Goal: Information Seeking & Learning: Learn about a topic

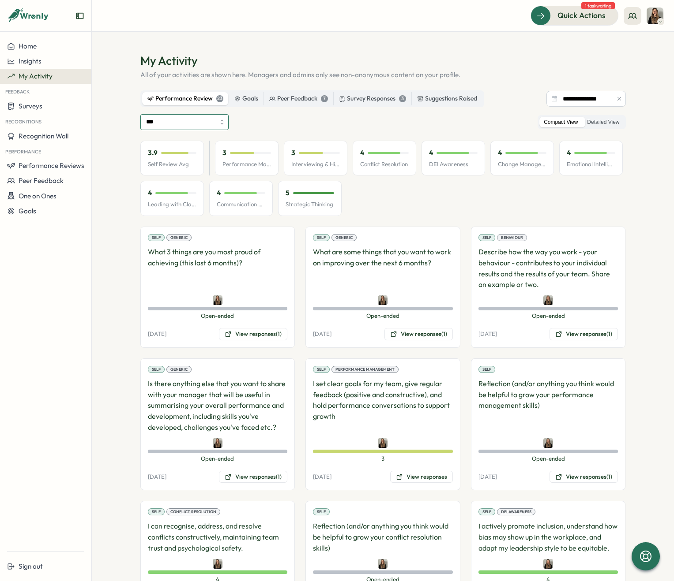
click at [209, 120] on input "***" at bounding box center [184, 122] width 88 height 16
click at [266, 116] on div "*** All Self Review Compact View Detailed View" at bounding box center [382, 122] width 485 height 16
click at [58, 170] on button "Performance Reviews" at bounding box center [45, 165] width 91 height 15
click at [99, 162] on div "Reviews" at bounding box center [106, 158] width 25 height 10
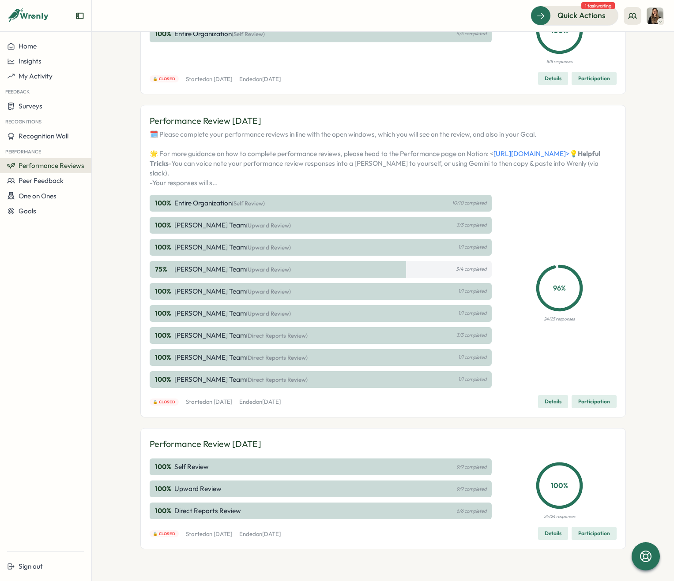
scroll to position [126, 0]
click at [49, 193] on span "One on Ones" at bounding box center [38, 196] width 38 height 8
click at [102, 191] on div "Pre-Meeting Surveys" at bounding box center [125, 196] width 62 height 10
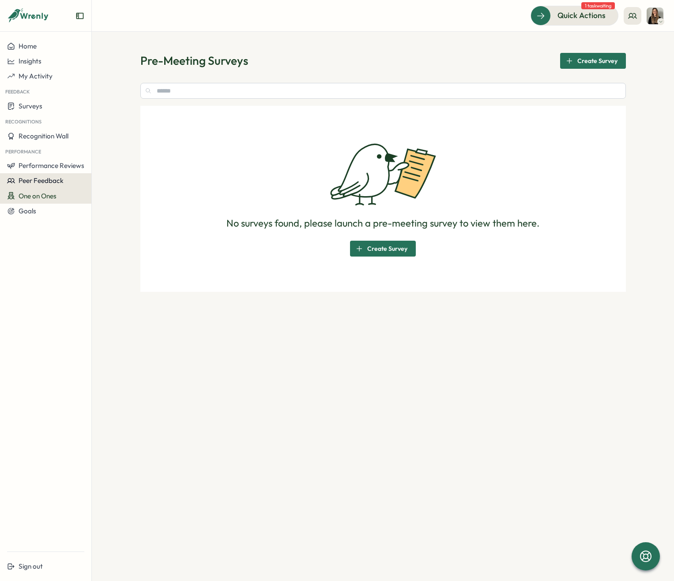
click at [63, 184] on span "Peer Feedback" at bounding box center [41, 180] width 45 height 8
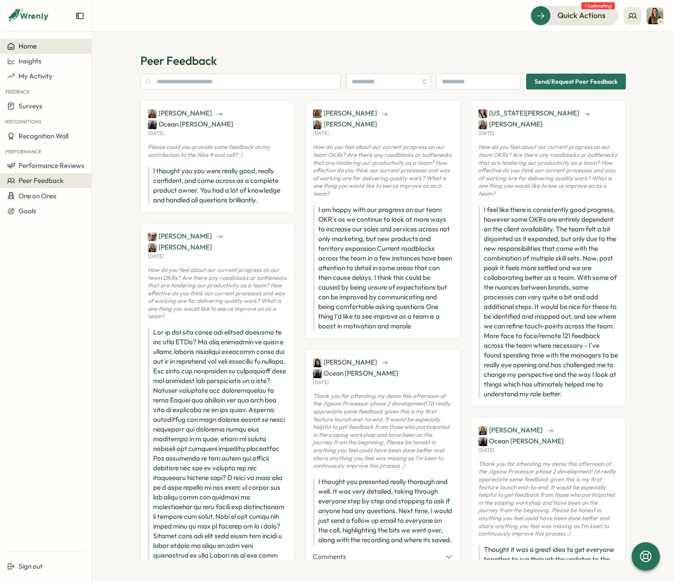
click at [42, 48] on div "Home" at bounding box center [45, 46] width 77 height 8
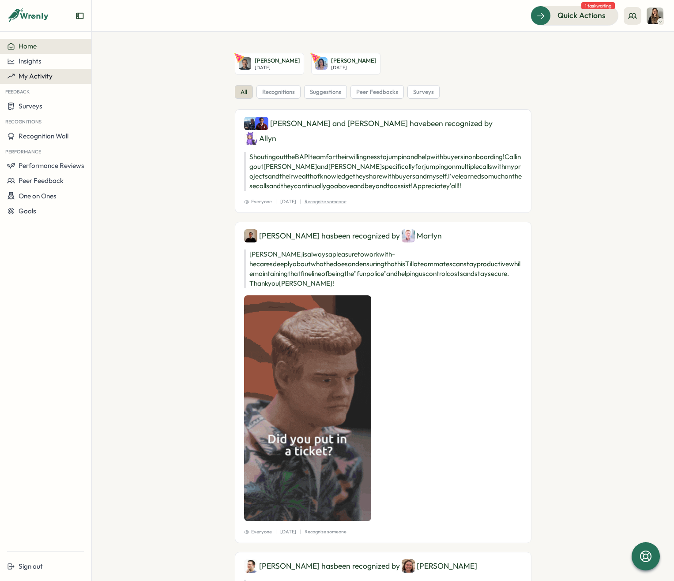
click at [39, 69] on button "My Activity" at bounding box center [45, 76] width 91 height 15
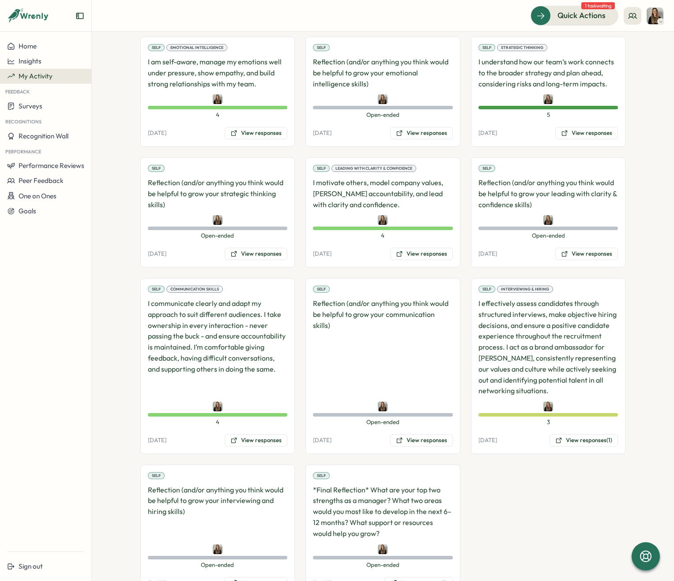
scroll to position [743, 0]
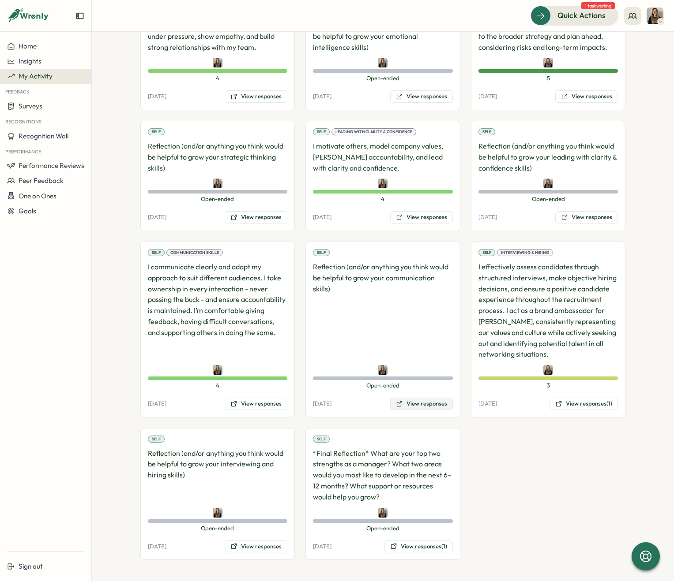
click at [424, 402] on button "View responses" at bounding box center [421, 404] width 63 height 12
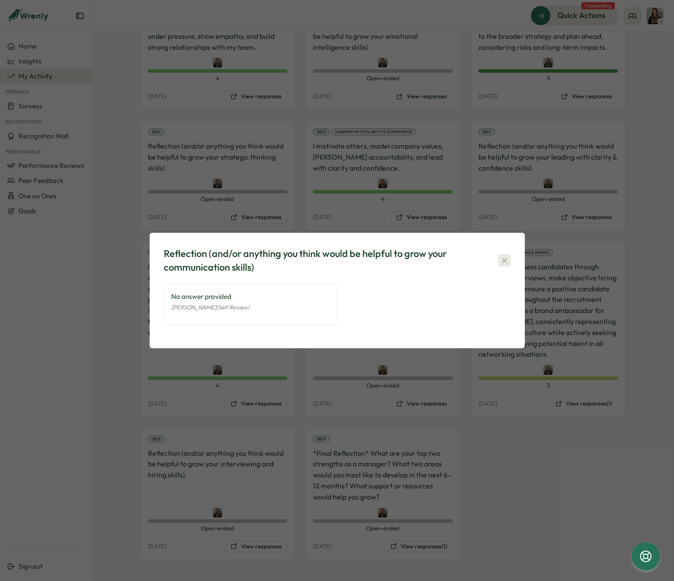
click at [506, 263] on icon "button" at bounding box center [504, 260] width 9 height 9
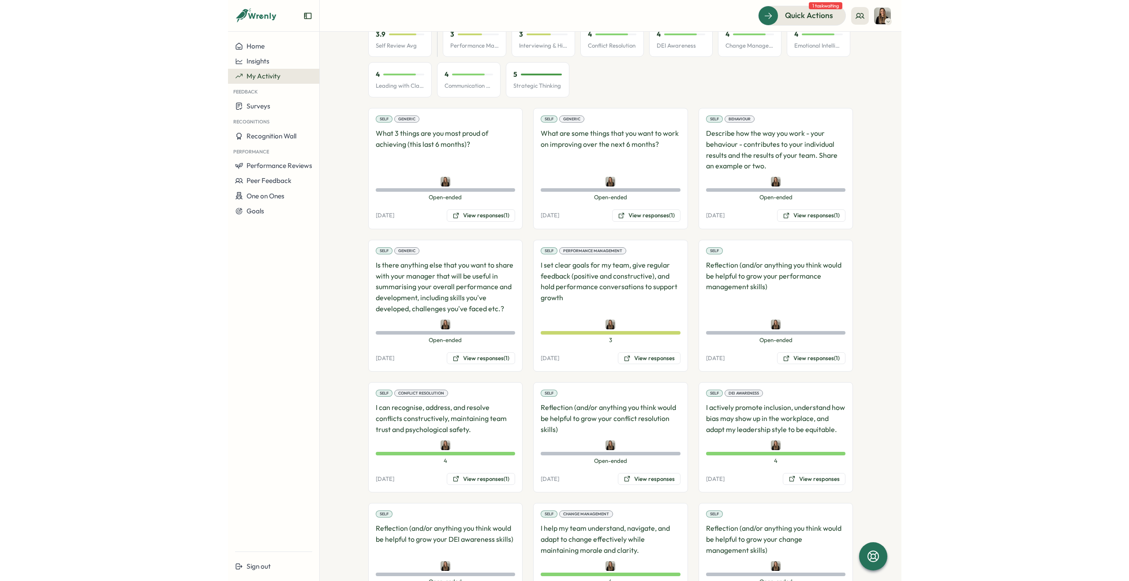
scroll to position [0, 0]
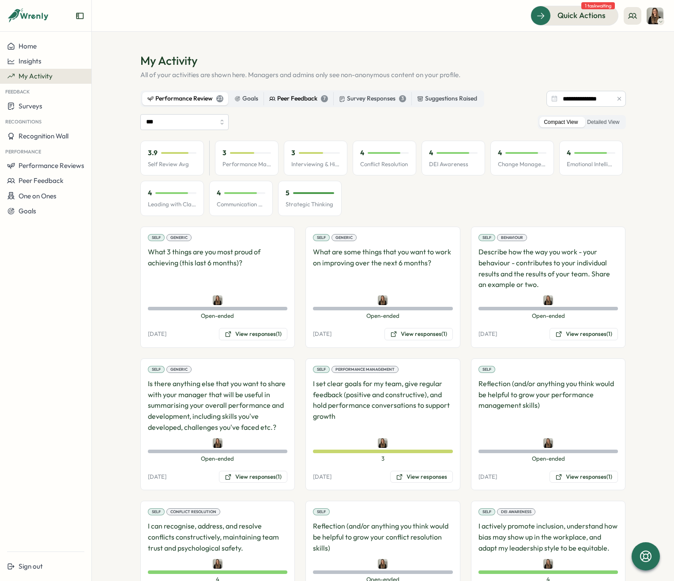
click at [285, 95] on div "Peer Feedback 7" at bounding box center [298, 99] width 59 height 10
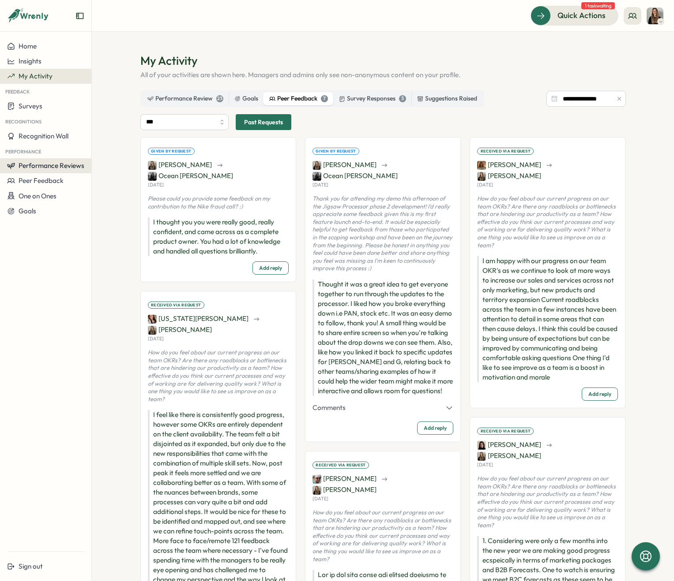
click at [61, 169] on span "Performance Reviews" at bounding box center [52, 165] width 66 height 8
click at [94, 179] on div "Insights" at bounding box center [106, 174] width 32 height 17
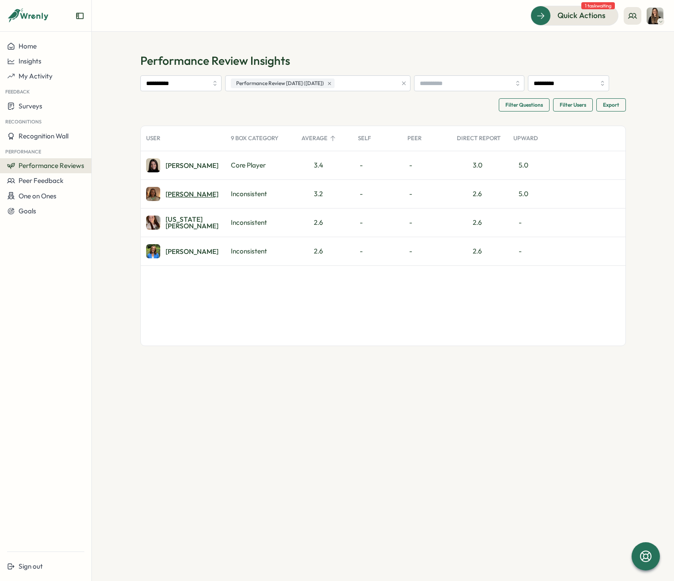
click at [175, 196] on div "[PERSON_NAME]" at bounding box center [191, 194] width 53 height 7
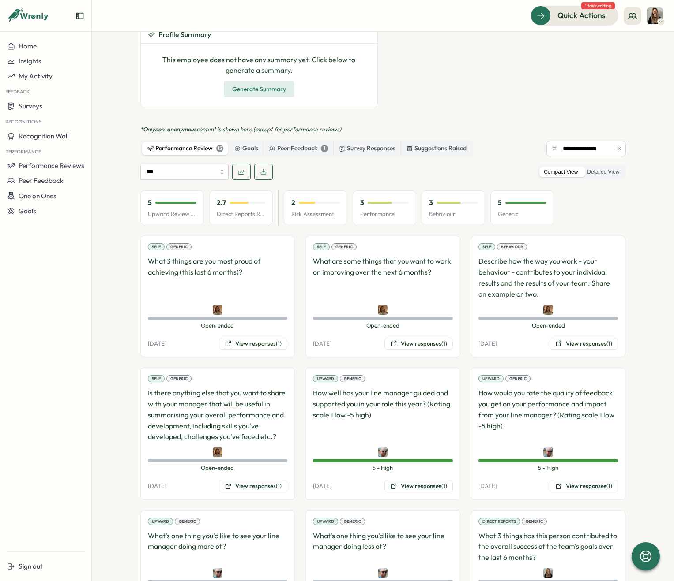
scroll to position [437, 0]
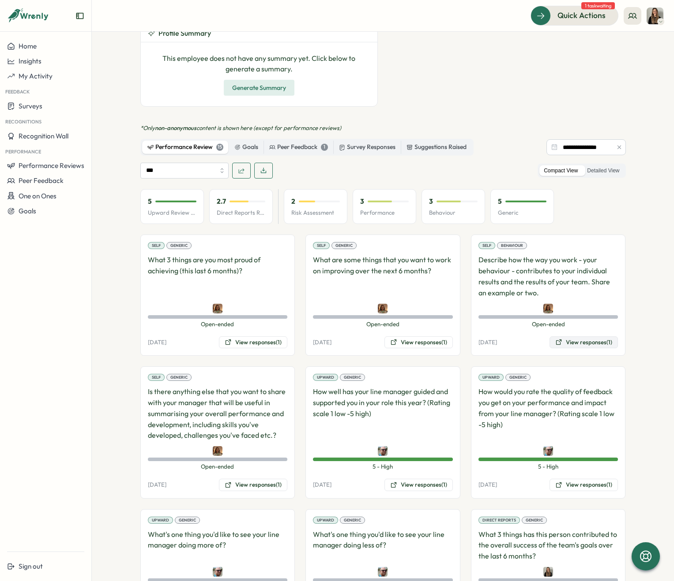
click at [587, 337] on button "View responses (1)" at bounding box center [583, 343] width 68 height 12
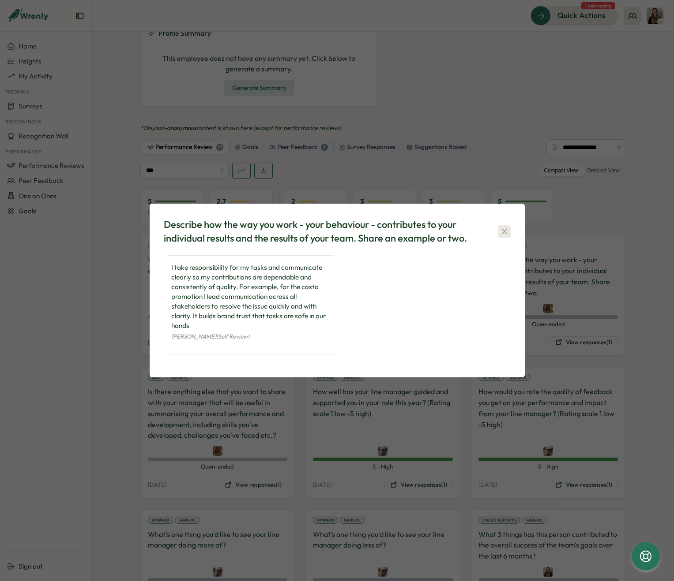
click at [502, 229] on icon "button" at bounding box center [504, 231] width 9 height 9
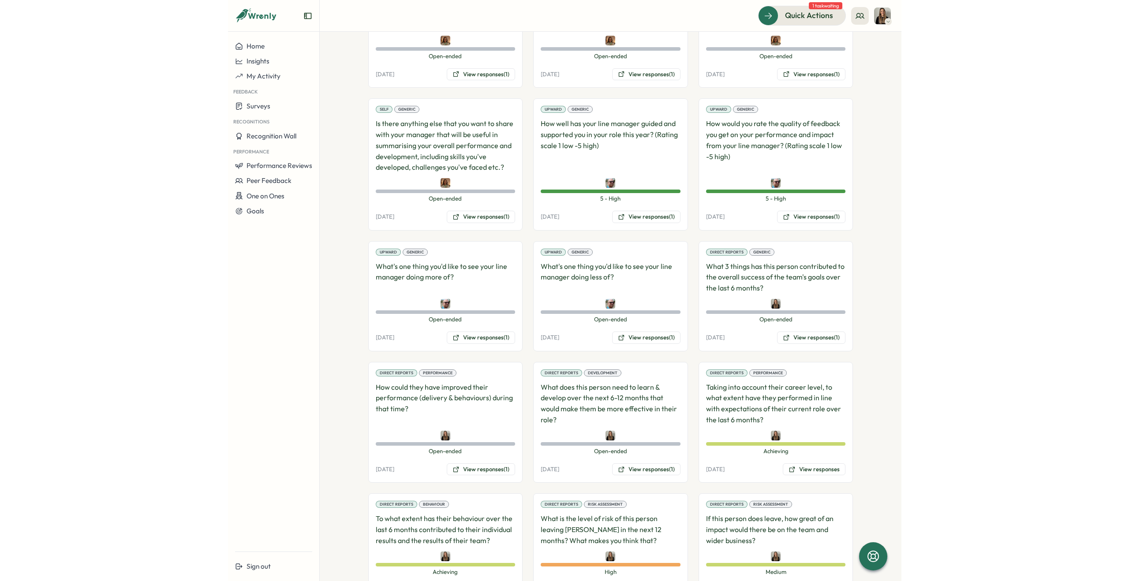
scroll to position [706, 0]
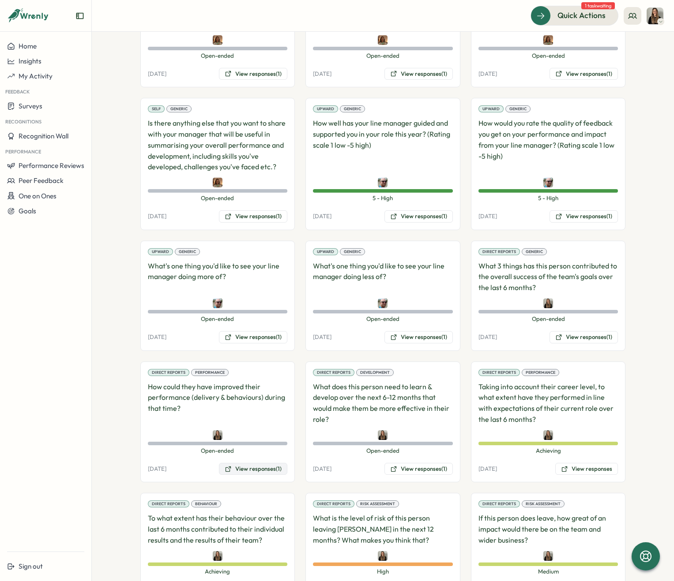
click at [236, 463] on button "View responses (1)" at bounding box center [253, 469] width 68 height 12
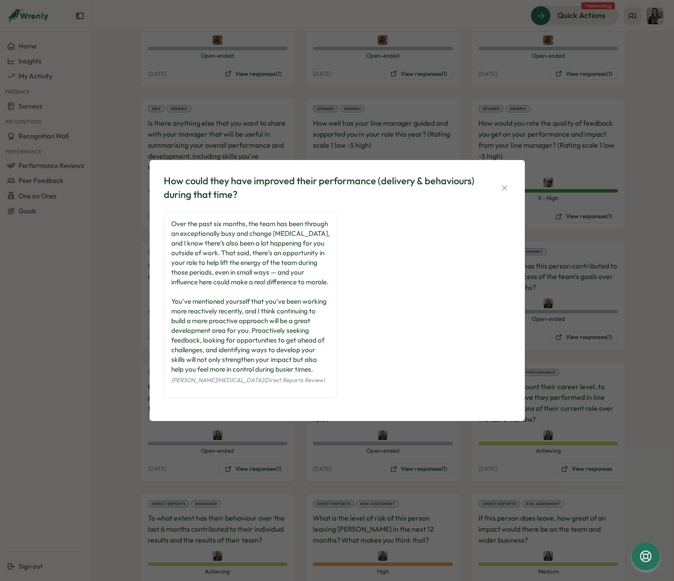
click at [506, 184] on icon "button" at bounding box center [504, 188] width 9 height 9
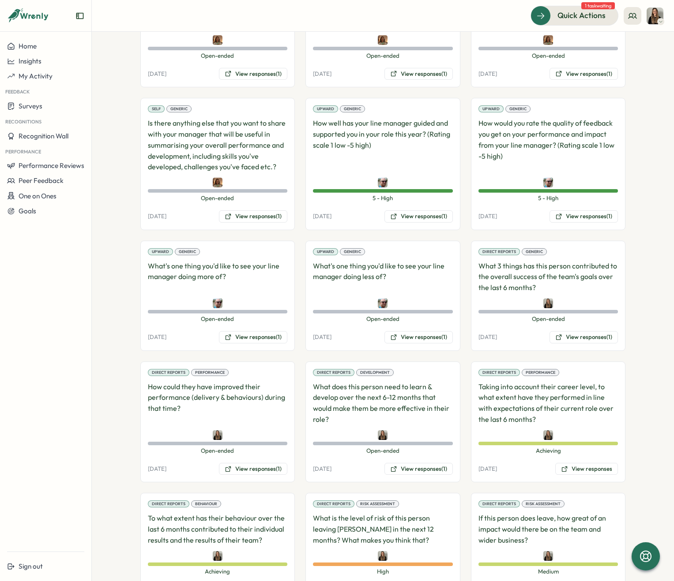
click at [253, 581] on button "View responses" at bounding box center [256, 590] width 63 height 12
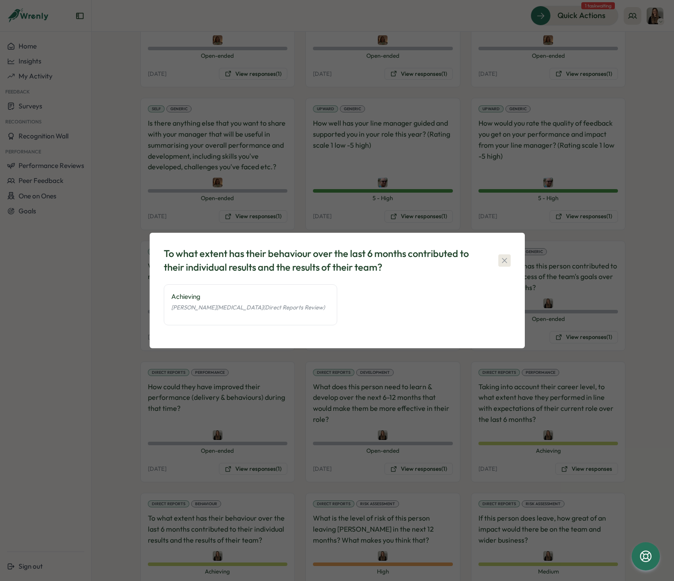
click at [506, 262] on icon "button" at bounding box center [504, 260] width 9 height 9
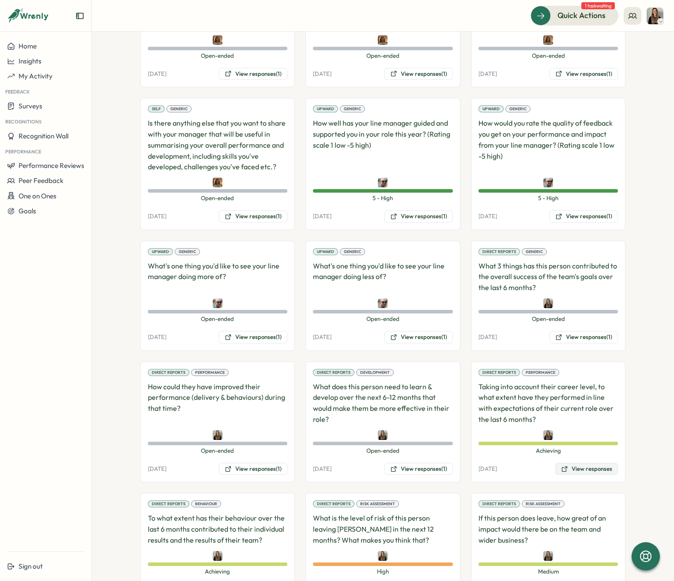
click at [596, 463] on button "View responses" at bounding box center [586, 469] width 63 height 12
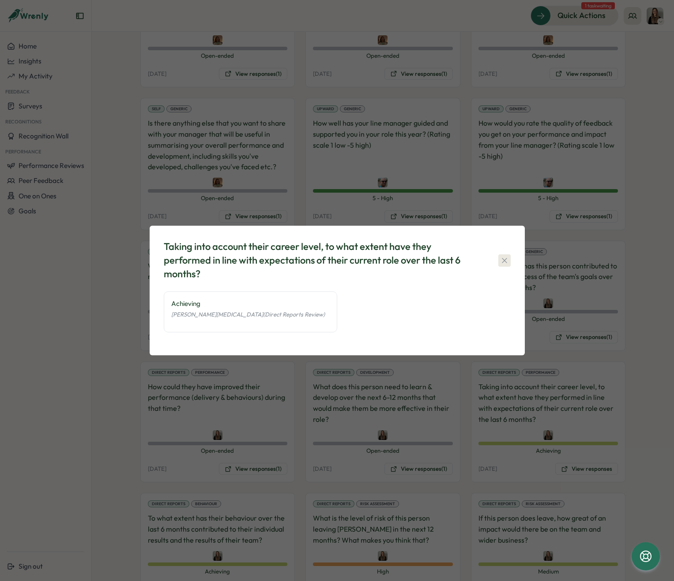
click at [503, 259] on icon "button" at bounding box center [504, 260] width 9 height 9
